Goal: Transaction & Acquisition: Purchase product/service

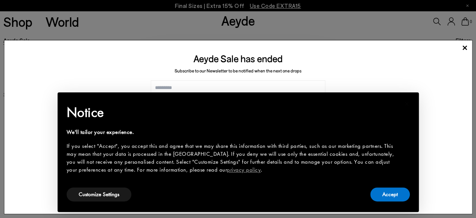
click at [388, 197] on button "Accept" at bounding box center [390, 194] width 40 height 14
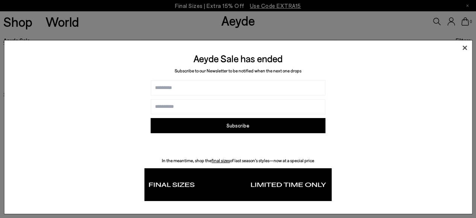
click at [463, 47] on icon at bounding box center [465, 47] width 5 height 5
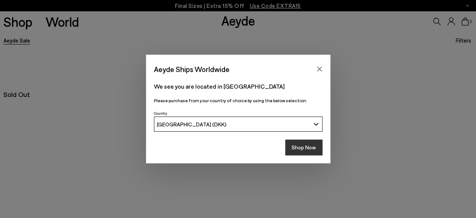
click at [311, 151] on button "Shop Now" at bounding box center [303, 147] width 37 height 16
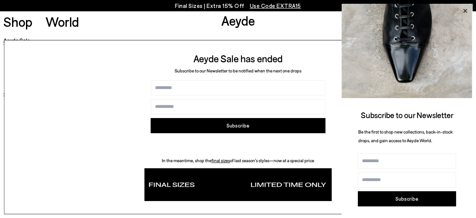
click at [464, 13] on icon at bounding box center [465, 11] width 10 height 10
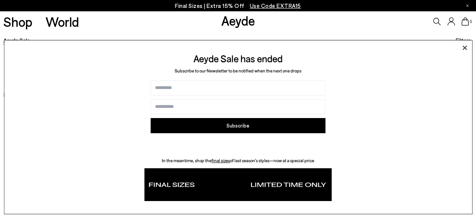
click at [464, 46] on icon at bounding box center [464, 47] width 11 height 11
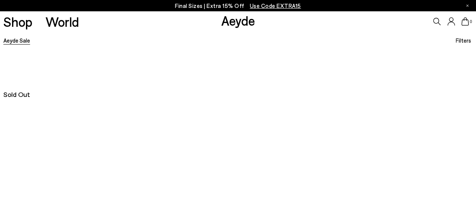
click at [24, 40] on link "Aeyde Sale" at bounding box center [16, 40] width 27 height 7
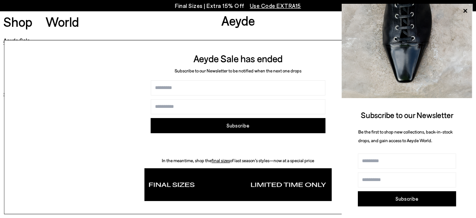
click at [160, 21] on div "Shop World Aeyde 0" at bounding box center [238, 21] width 476 height 20
click at [193, 2] on p "Final Sizes | Extra 15% Off Use Code EXTRA15" at bounding box center [238, 5] width 126 height 9
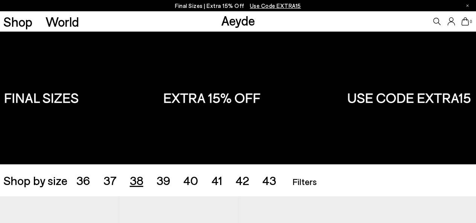
click at [137, 183] on span "38" at bounding box center [137, 180] width 14 height 14
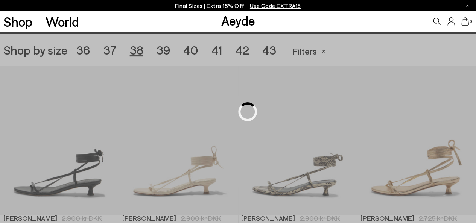
scroll to position [132, 0]
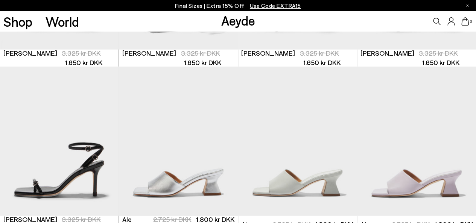
scroll to position [1061, 0]
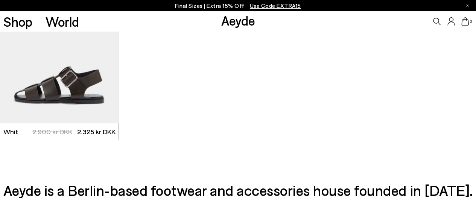
scroll to position [2379, 0]
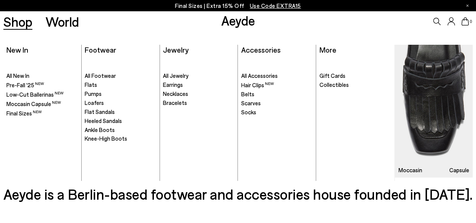
click at [24, 23] on link "Shop" at bounding box center [17, 21] width 29 height 13
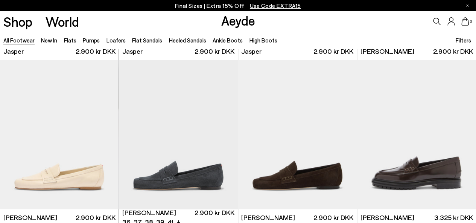
scroll to position [498, 0]
